Goal: Find contact information

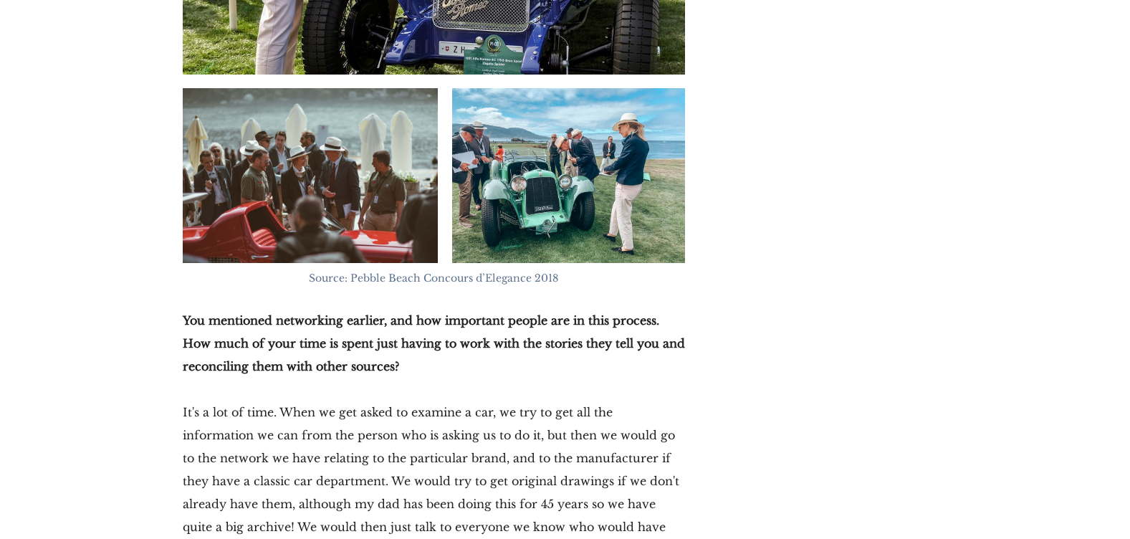
scroll to position [7322, 0]
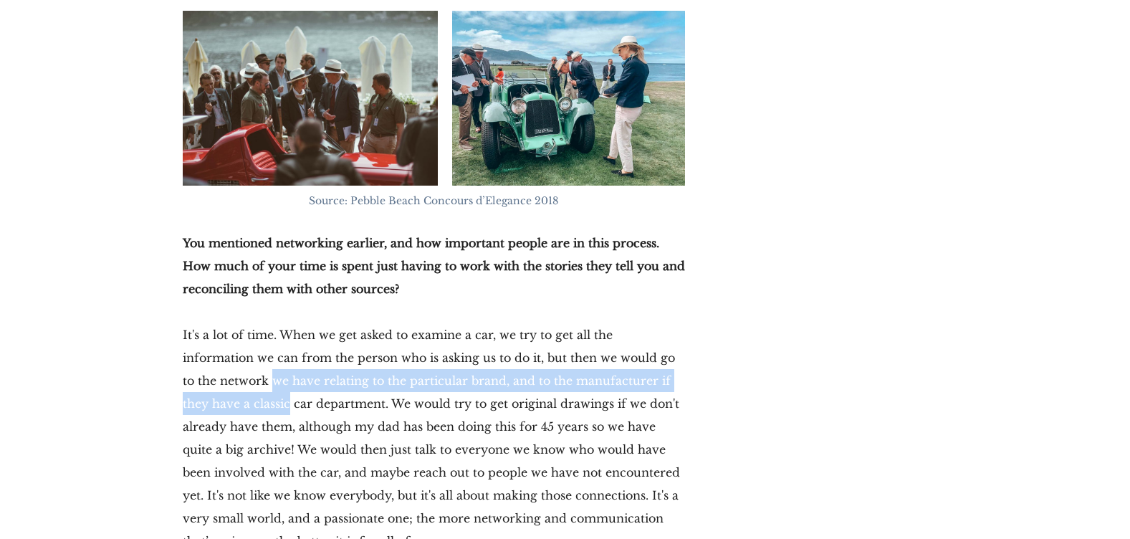
drag, startPoint x: 171, startPoint y: 241, endPoint x: 704, endPoint y: 255, distance: 533.1
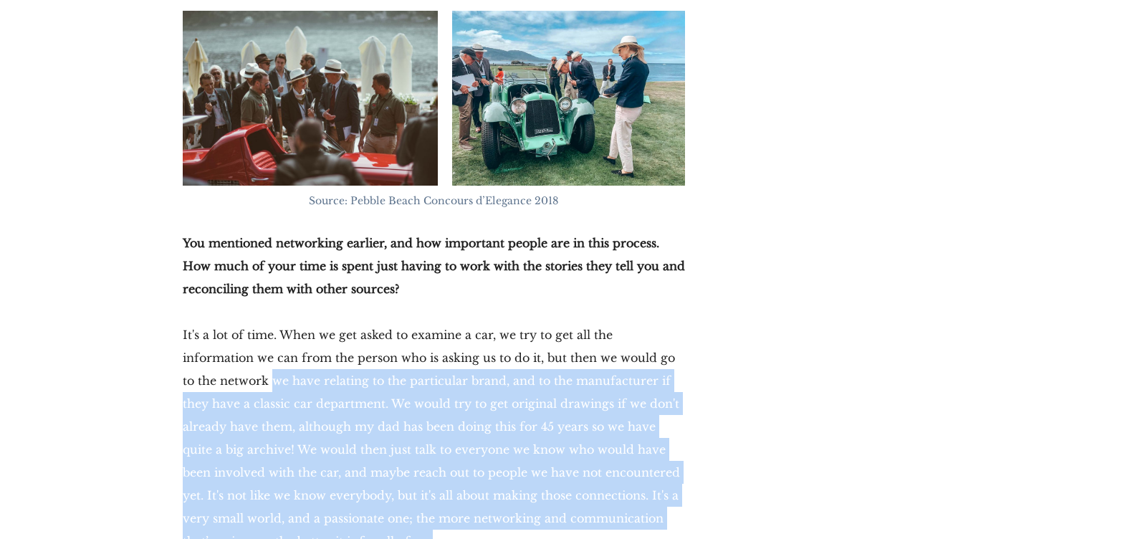
click at [304, 323] on p "It's a lot of time. When we get asked to examine a car, we try to get all the i…" at bounding box center [434, 437] width 502 height 229
click at [289, 323] on p "It's a lot of time. When we get asked to examine a car, we try to get all the i…" at bounding box center [434, 437] width 502 height 229
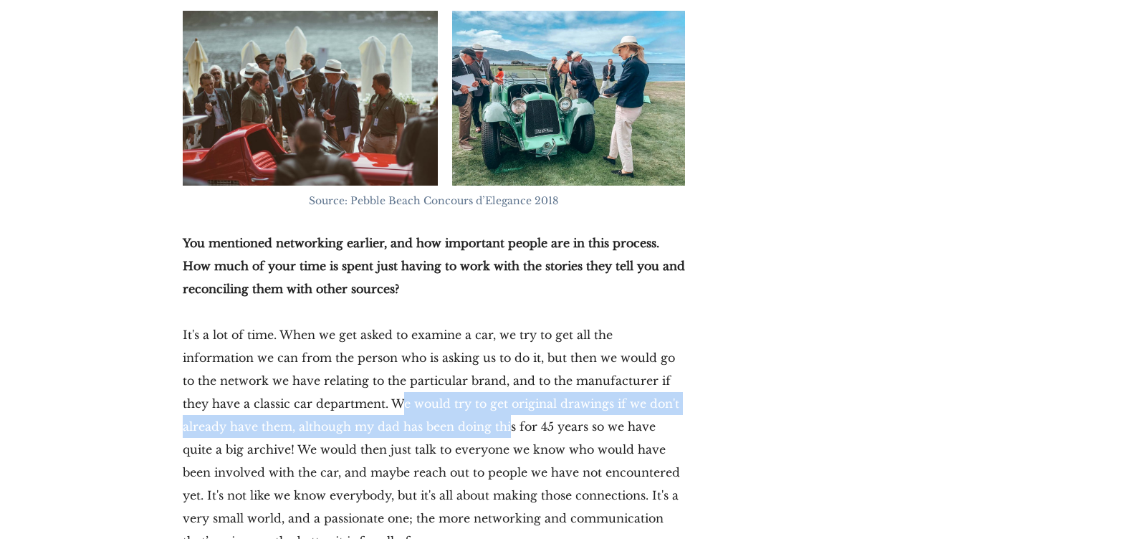
drag, startPoint x: 289, startPoint y: 266, endPoint x: 393, endPoint y: 294, distance: 107.7
click at [393, 323] on p "It's a lot of time. When we get asked to examine a car, we try to get all the i…" at bounding box center [434, 437] width 502 height 229
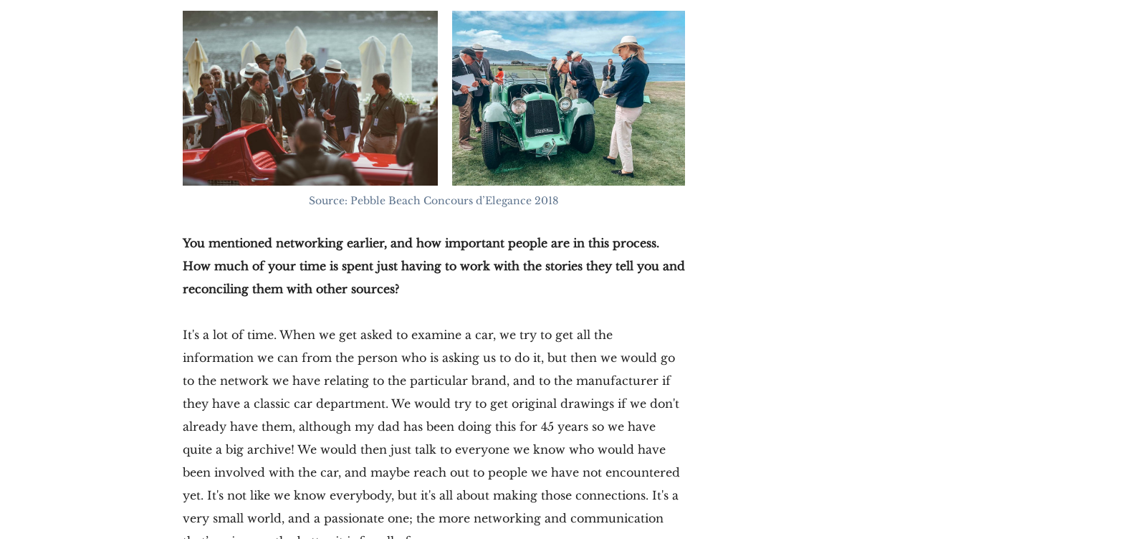
drag, startPoint x: 393, startPoint y: 294, endPoint x: 374, endPoint y: 332, distance: 41.6
click at [374, 332] on p "It's a lot of time. When we get asked to examine a car, we try to get all the i…" at bounding box center [434, 437] width 502 height 229
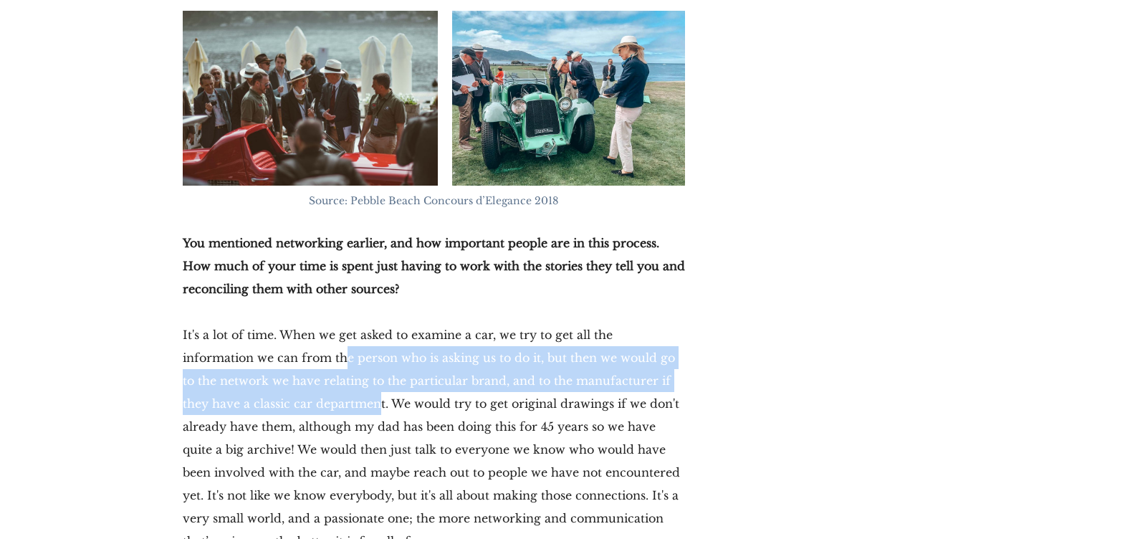
drag, startPoint x: 271, startPoint y: 231, endPoint x: 269, endPoint y: 264, distance: 32.3
click at [269, 323] on p "It's a lot of time. When we get asked to examine a car, we try to get all the i…" at bounding box center [434, 437] width 502 height 229
drag, startPoint x: 269, startPoint y: 264, endPoint x: 268, endPoint y: 271, distance: 7.2
click at [268, 323] on p "It's a lot of time. When we get asked to examine a car, we try to get all the i…" at bounding box center [434, 437] width 502 height 229
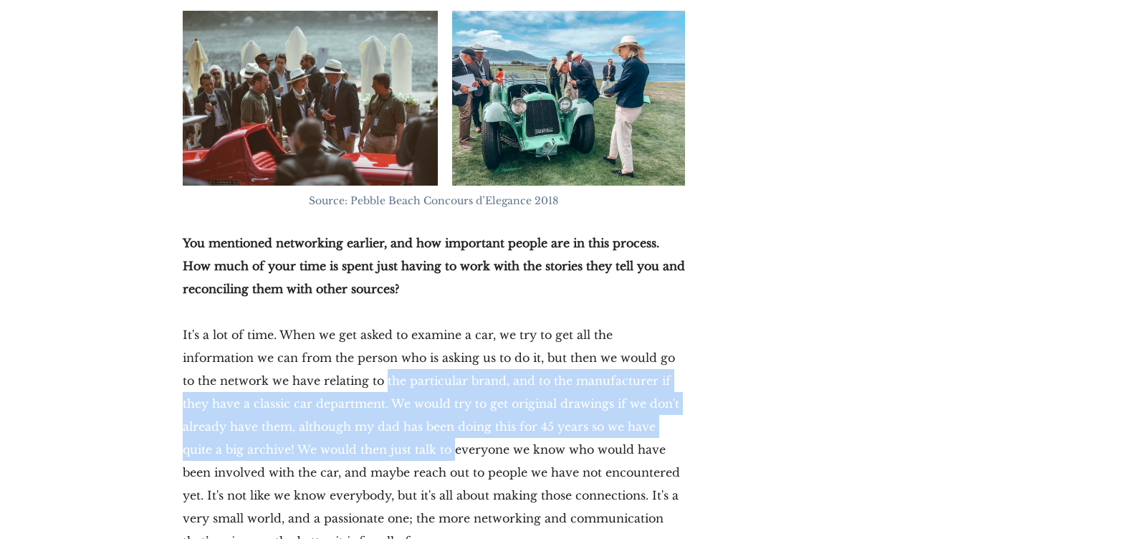
drag, startPoint x: 297, startPoint y: 254, endPoint x: 316, endPoint y: 312, distance: 60.9
click at [316, 323] on p "It's a lot of time. When we get asked to examine a car, we try to get all the i…" at bounding box center [434, 437] width 502 height 229
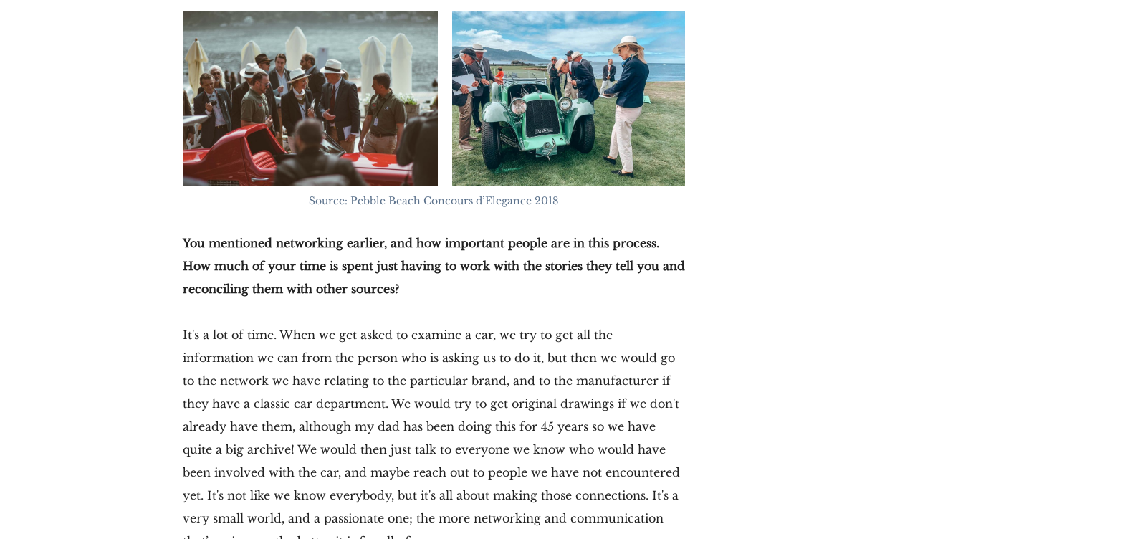
drag, startPoint x: 316, startPoint y: 312, endPoint x: 312, endPoint y: 330, distance: 18.3
click at [312, 330] on p "It's a lot of time. When we get asked to examine a car, we try to get all the i…" at bounding box center [434, 437] width 502 height 229
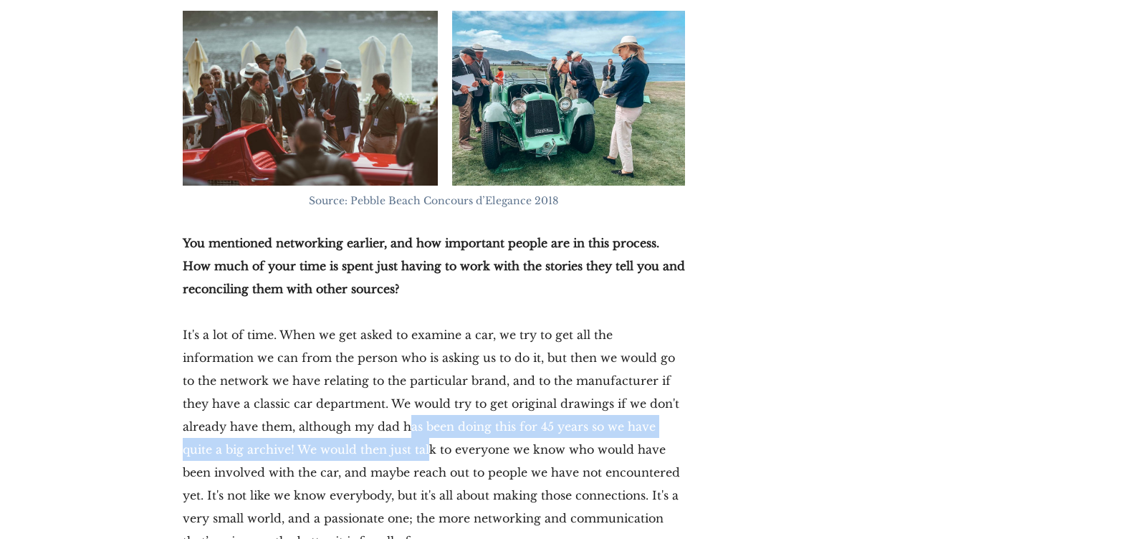
drag, startPoint x: 293, startPoint y: 292, endPoint x: 290, endPoint y: 308, distance: 16.0
click at [290, 323] on p "It's a lot of time. When we get asked to examine a car, we try to get all the i…" at bounding box center [434, 437] width 502 height 229
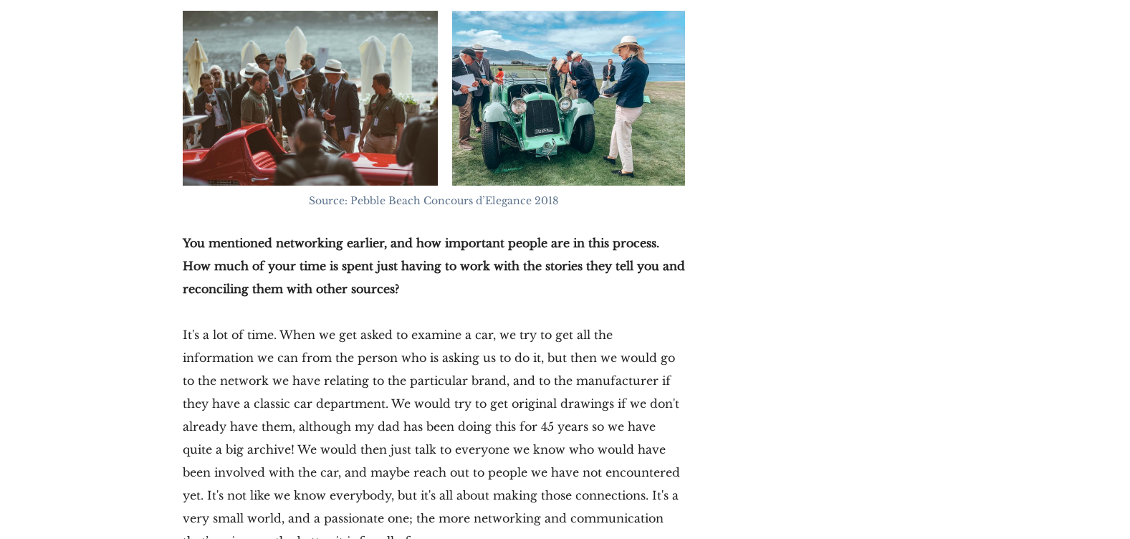
drag, startPoint x: 290, startPoint y: 308, endPoint x: 289, endPoint y: 340, distance: 31.6
click at [289, 340] on p "It's a lot of time. When we get asked to examine a car, we try to get all the i…" at bounding box center [434, 437] width 502 height 229
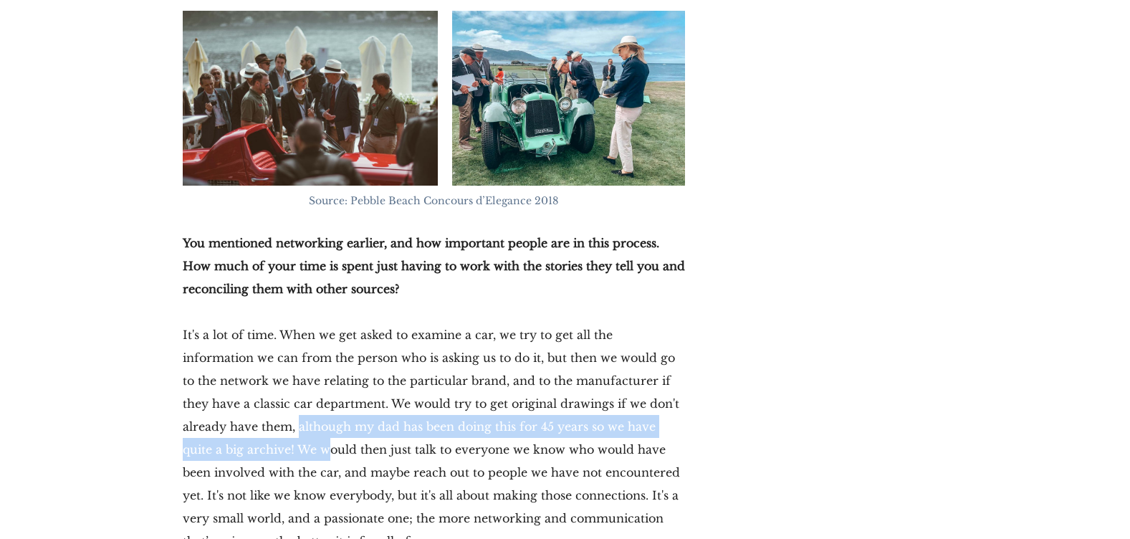
drag, startPoint x: 179, startPoint y: 293, endPoint x: 188, endPoint y: 317, distance: 25.4
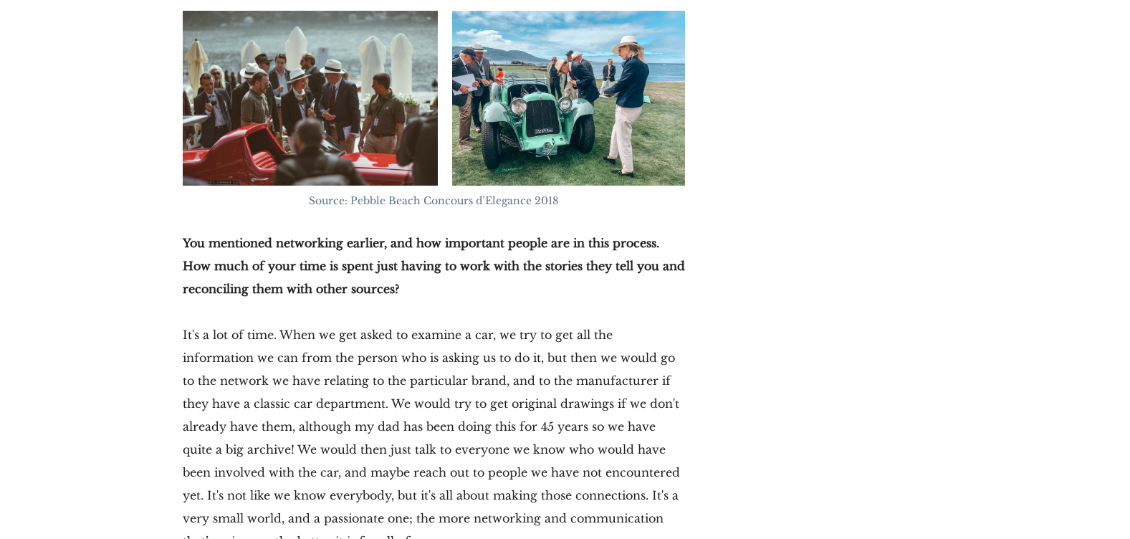
drag, startPoint x: 188, startPoint y: 317, endPoint x: 191, endPoint y: 335, distance: 18.7
click at [191, 335] on p "It's a lot of time. When we get asked to examine a car, we try to get all the i…" at bounding box center [434, 437] width 502 height 229
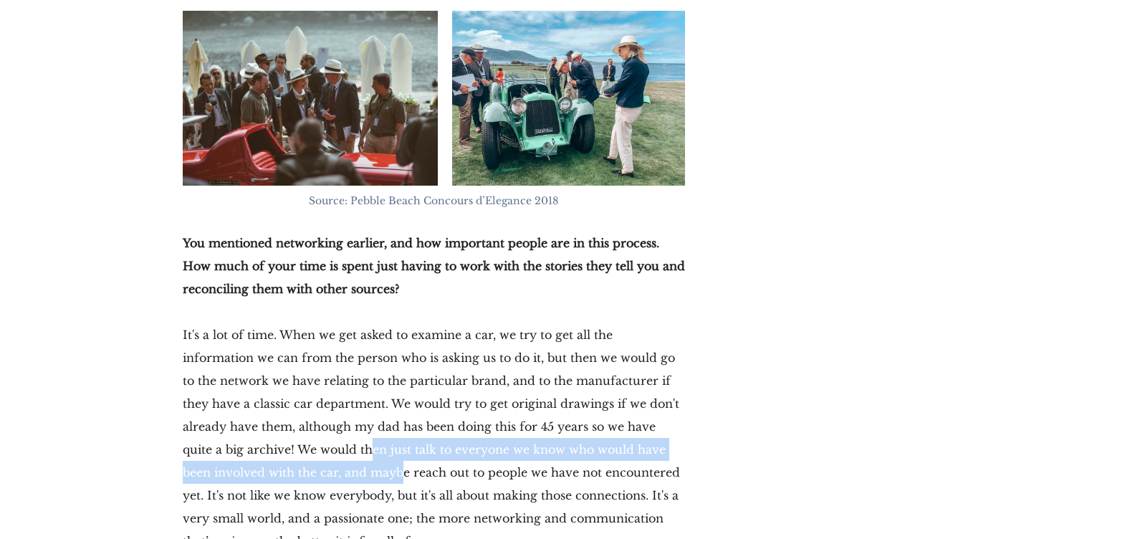
drag, startPoint x: 233, startPoint y: 311, endPoint x: 244, endPoint y: 332, distance: 24.0
click at [244, 332] on p "It's a lot of time. When we get asked to examine a car, we try to get all the i…" at bounding box center [434, 437] width 502 height 229
click at [244, 334] on p "It's a lot of time. When we get asked to examine a car, we try to get all the i…" at bounding box center [434, 437] width 502 height 229
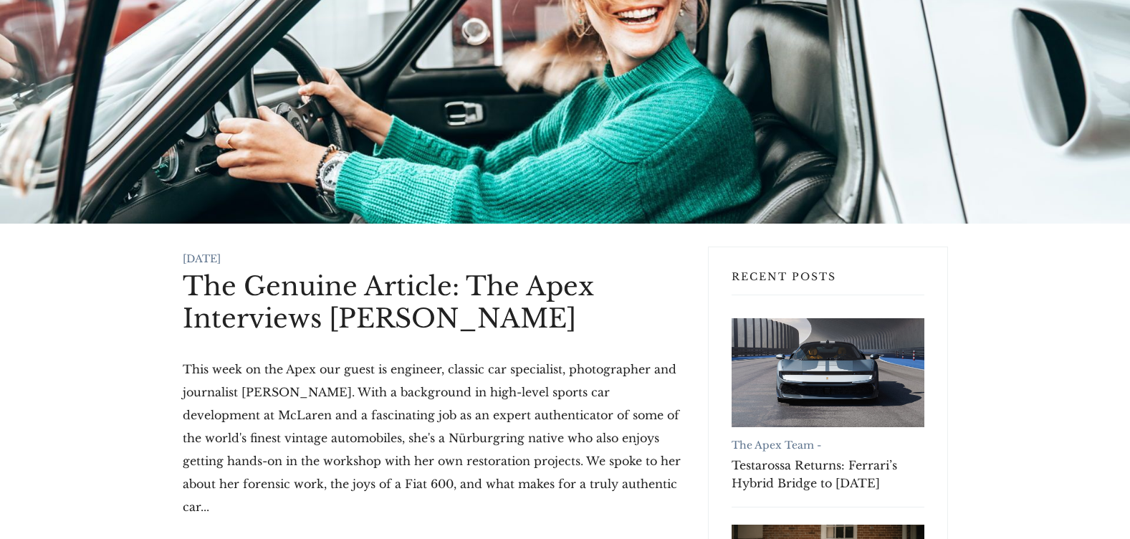
scroll to position [0, 0]
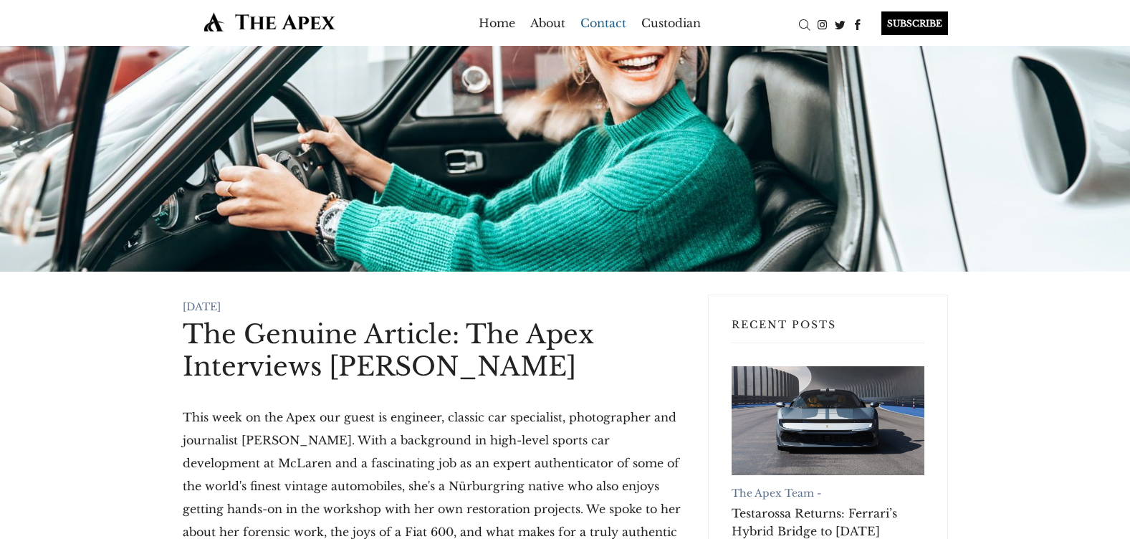
click at [597, 16] on link "Contact" at bounding box center [603, 22] width 46 height 23
